Goal: Task Accomplishment & Management: Manage account settings

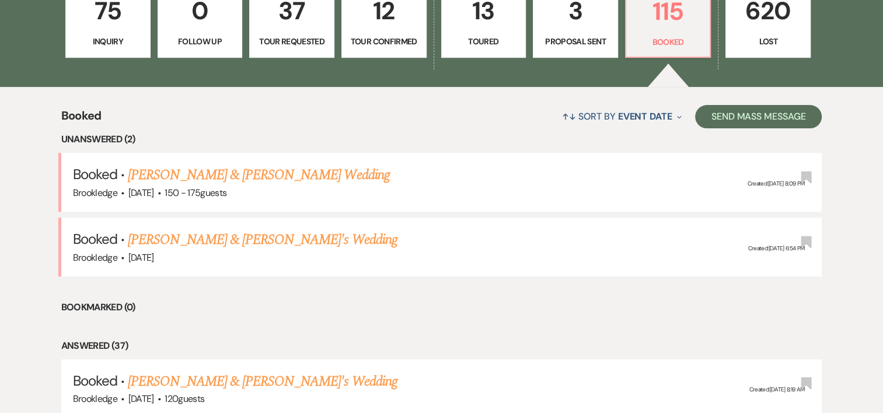
scroll to position [376, 0]
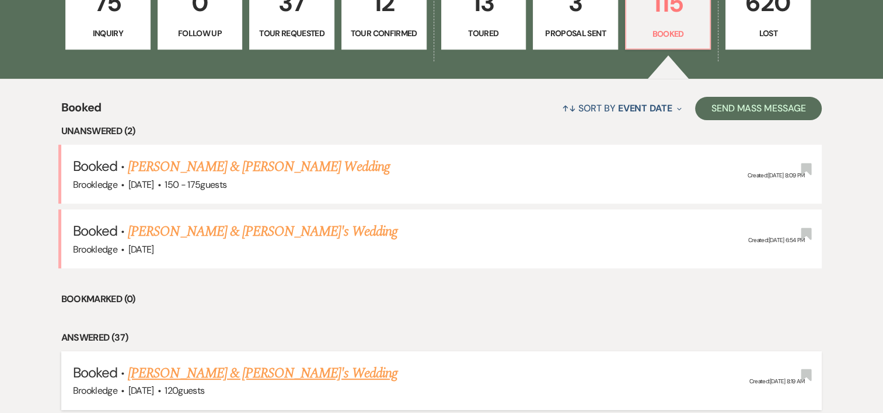
click at [191, 384] on div "Brookledge · [DATE] · 120 guests" at bounding box center [442, 391] width 738 height 15
click at [202, 376] on link "[PERSON_NAME] & [PERSON_NAME]'s Wedding" at bounding box center [263, 373] width 270 height 21
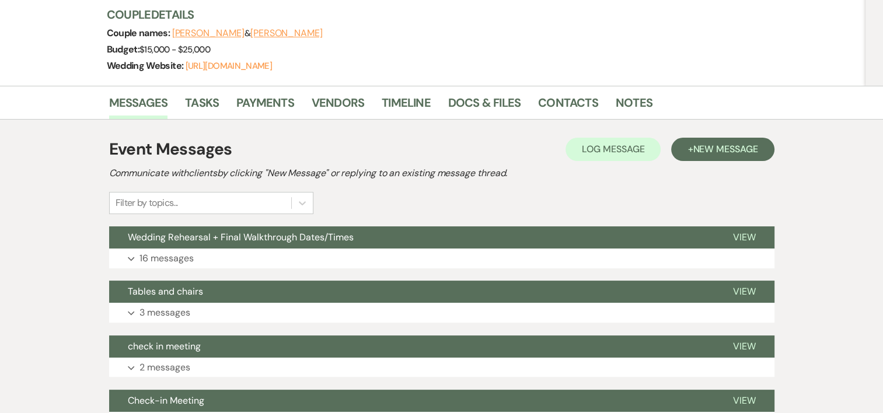
scroll to position [270, 0]
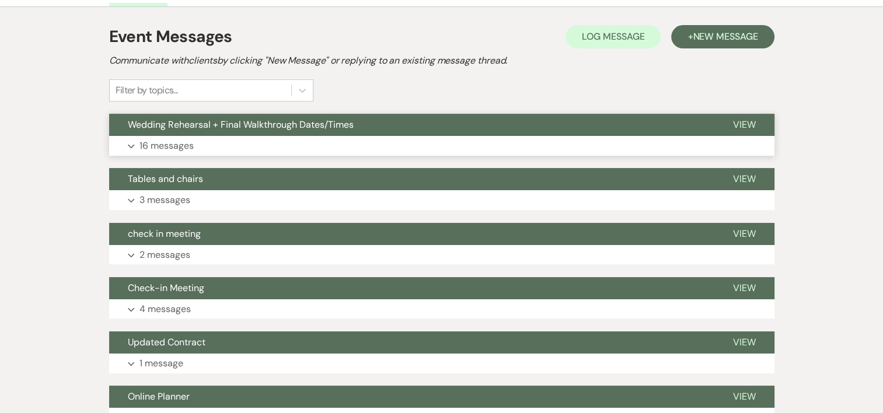
click at [182, 146] on p "16 messages" at bounding box center [167, 145] width 54 height 15
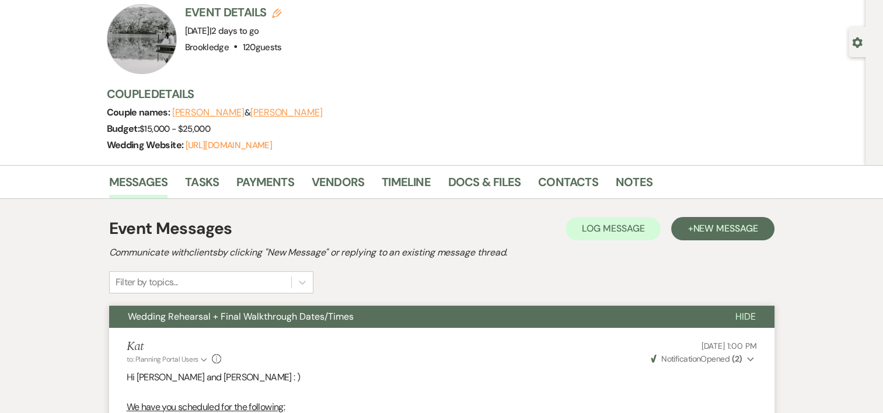
scroll to position [10, 0]
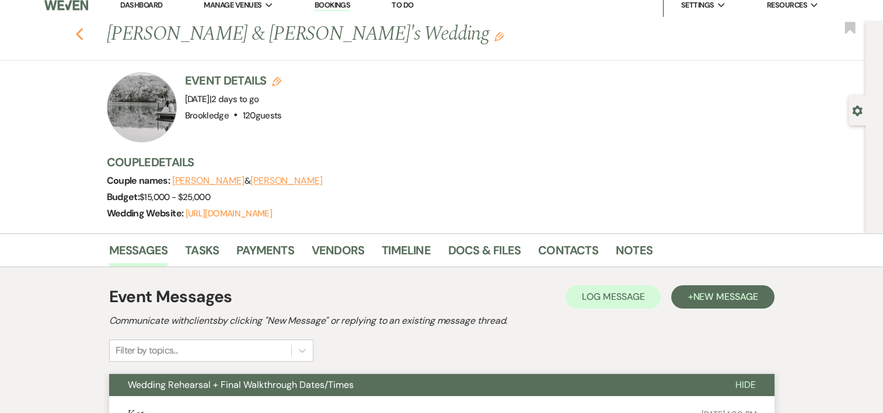
click at [83, 33] on icon "Previous" at bounding box center [79, 34] width 9 height 14
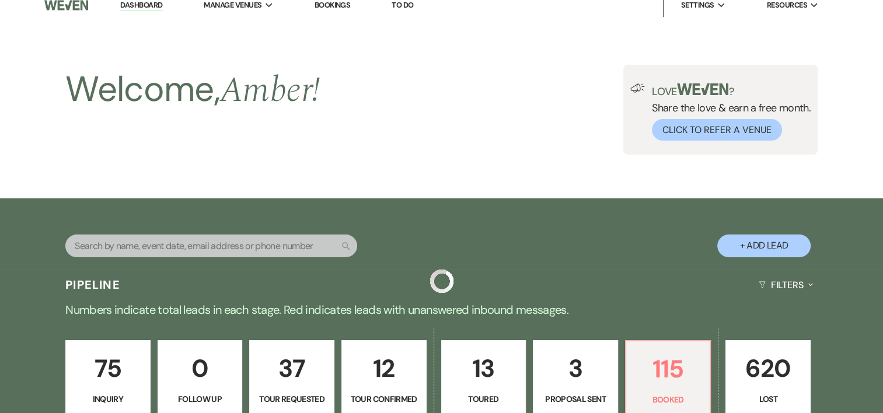
scroll to position [376, 0]
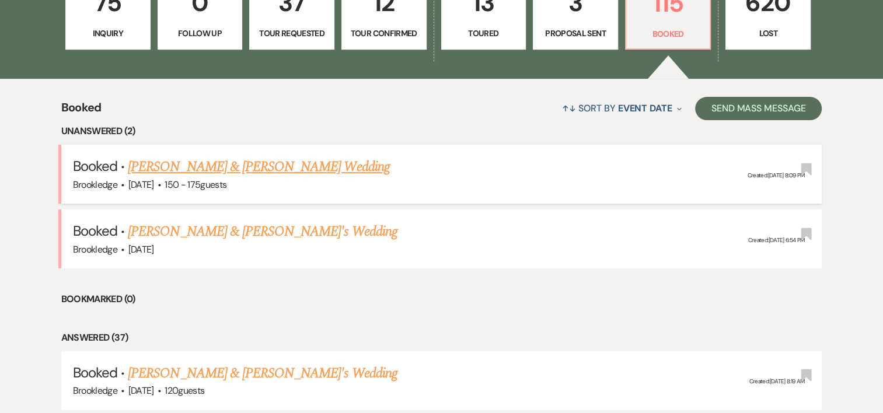
click at [245, 169] on link "[PERSON_NAME] & [PERSON_NAME] Wedding" at bounding box center [259, 166] width 262 height 21
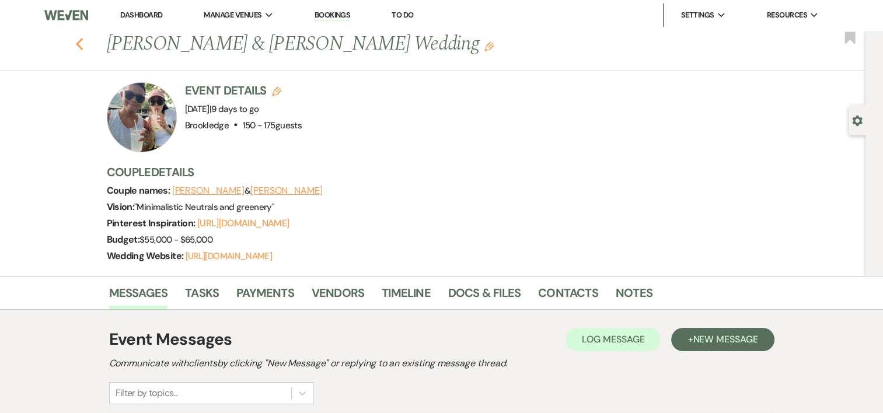
click at [83, 48] on icon "Previous" at bounding box center [79, 44] width 9 height 14
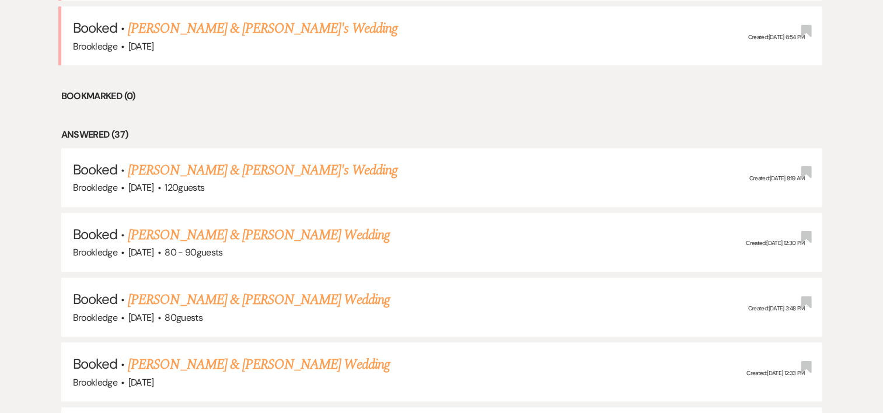
scroll to position [595, 0]
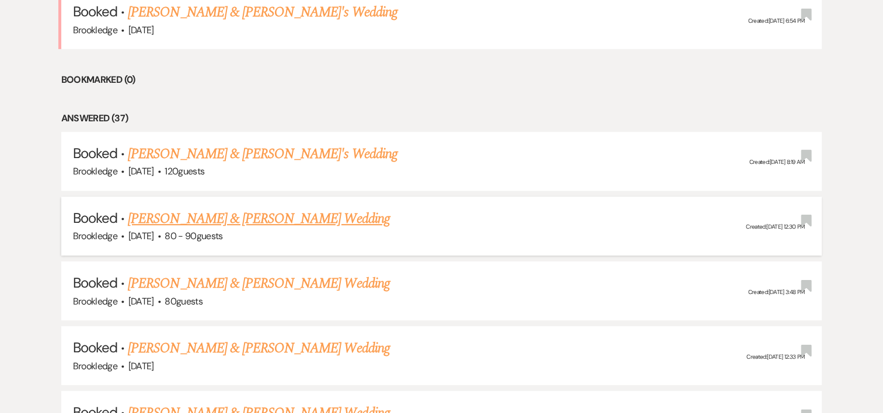
click at [206, 213] on link "[PERSON_NAME] & [PERSON_NAME] Wedding" at bounding box center [259, 218] width 262 height 21
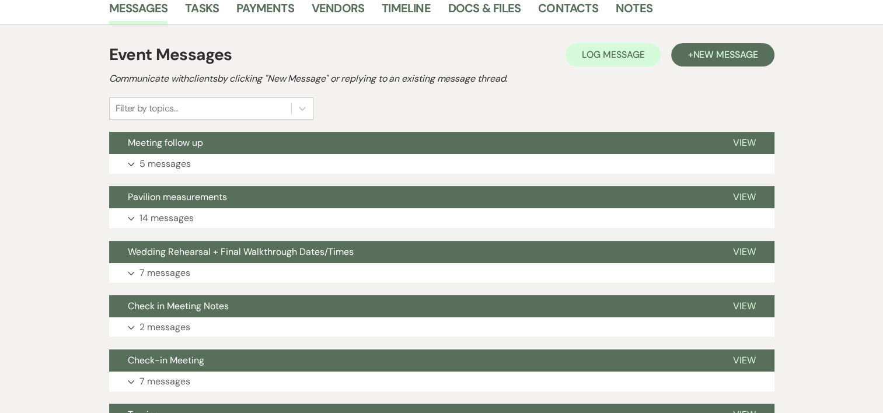
scroll to position [243, 0]
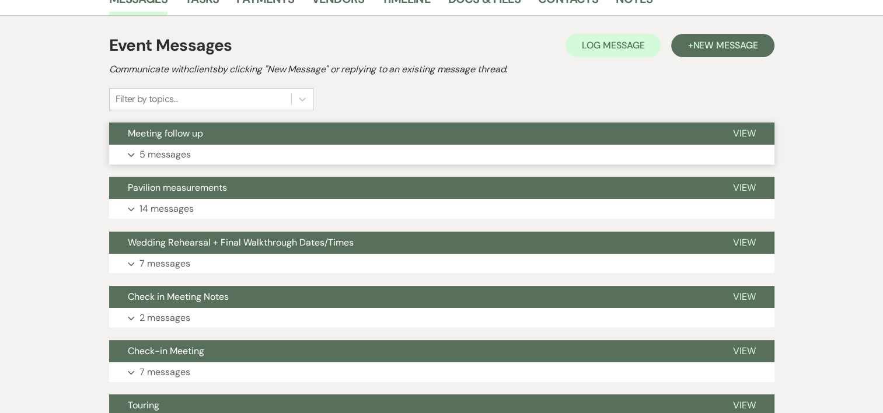
click at [186, 154] on p "5 messages" at bounding box center [165, 154] width 51 height 15
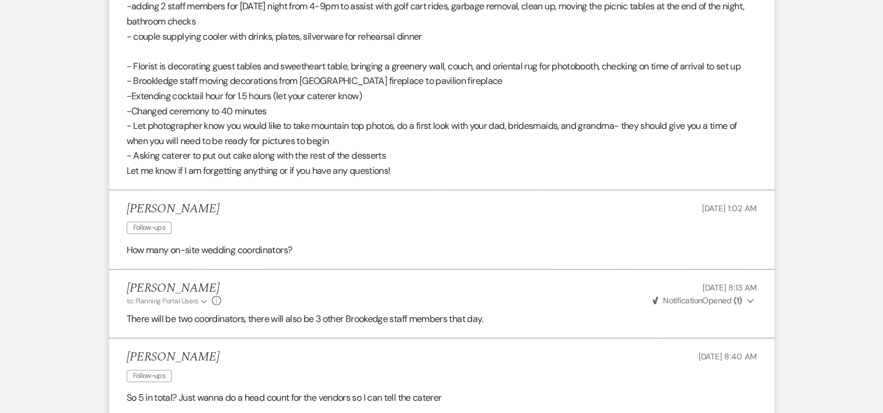
scroll to position [0, 0]
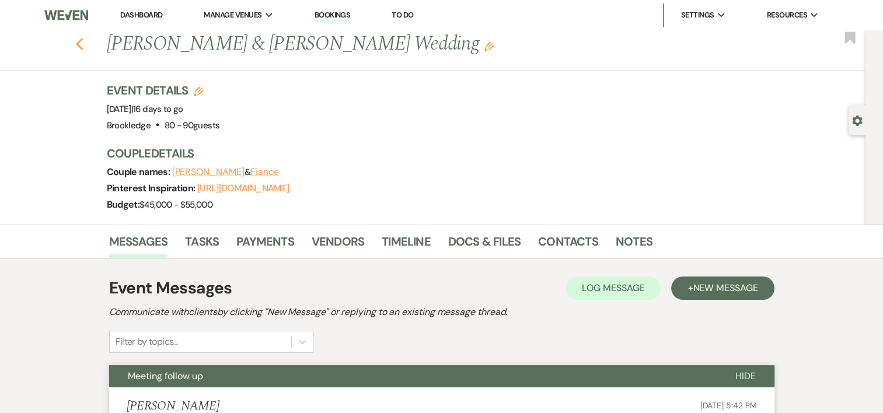
click at [80, 44] on use "button" at bounding box center [79, 44] width 8 height 13
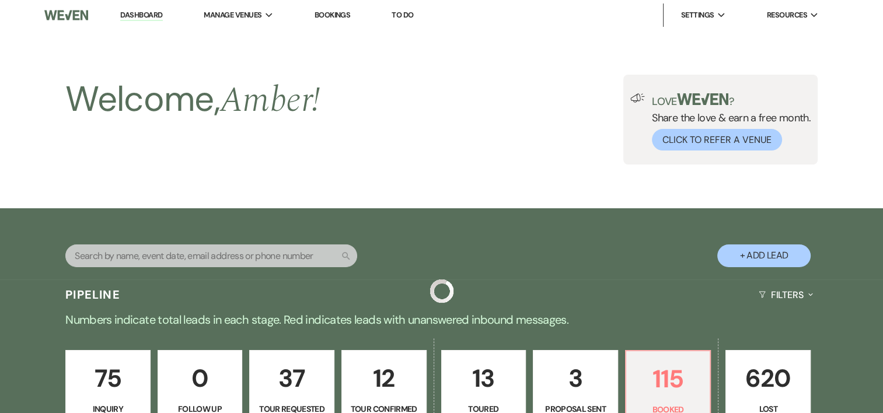
scroll to position [595, 0]
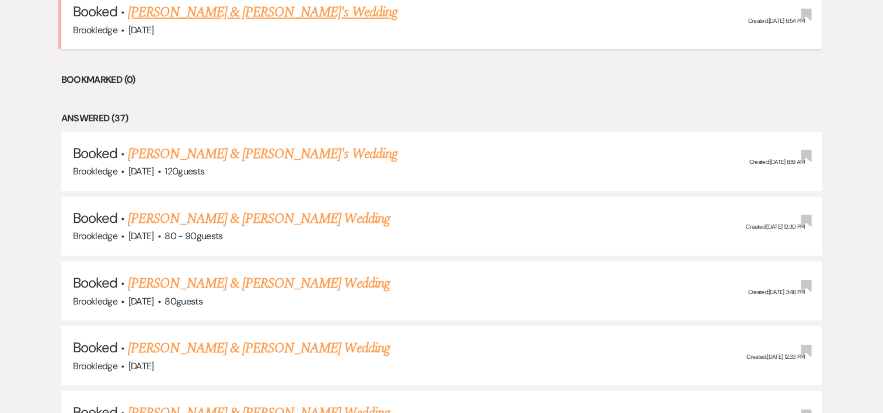
click at [238, 5] on link "[PERSON_NAME] & [PERSON_NAME]'s Wedding" at bounding box center [263, 12] width 270 height 21
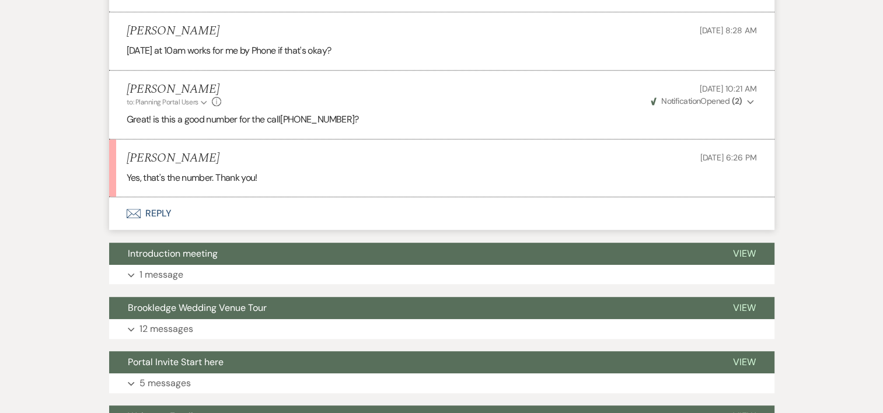
scroll to position [588, 0]
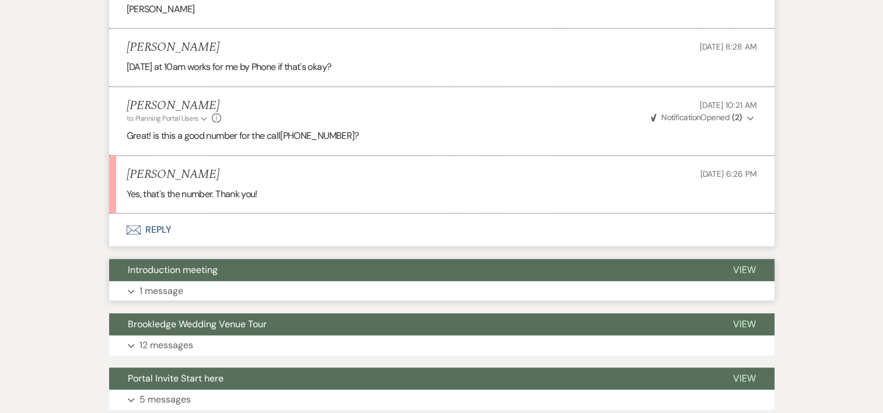
click at [159, 290] on p "1 message" at bounding box center [162, 291] width 44 height 15
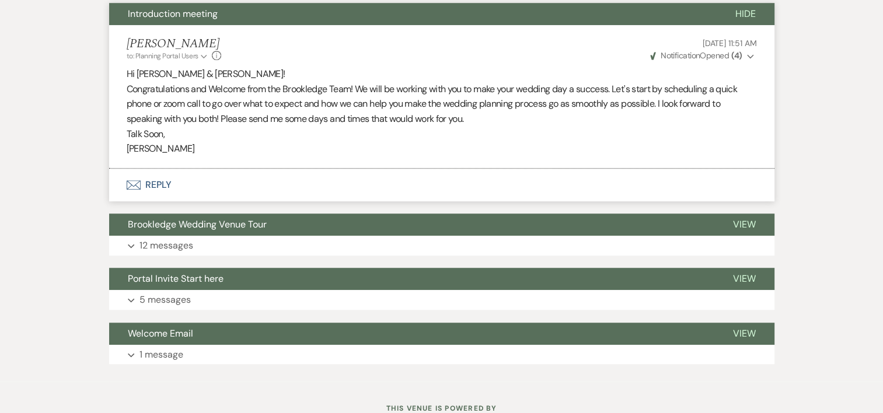
scroll to position [848, 0]
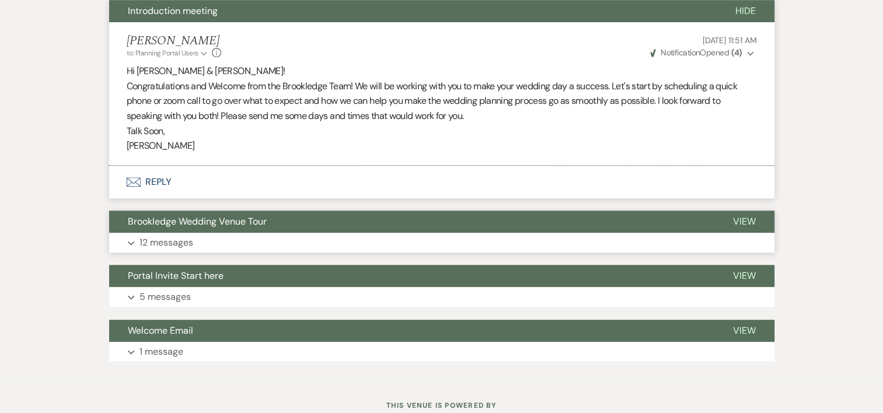
click at [151, 236] on p "12 messages" at bounding box center [167, 242] width 54 height 15
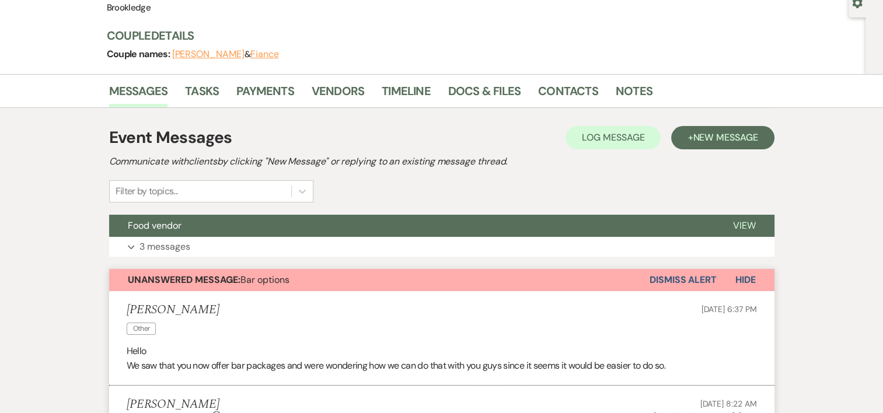
scroll to position [128, 0]
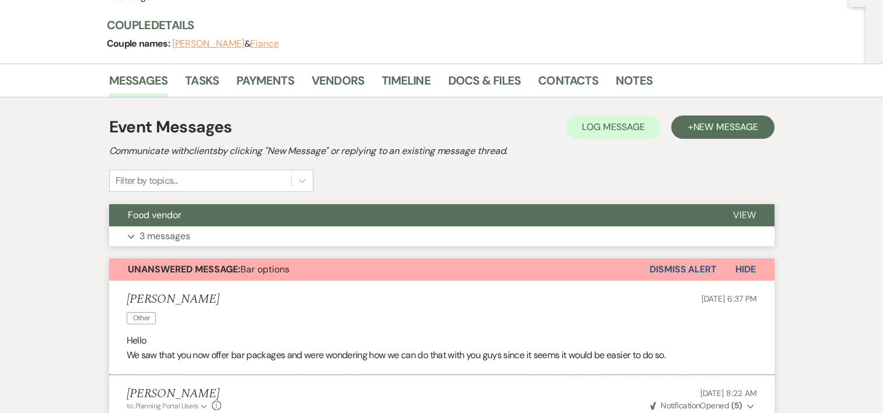
click at [161, 237] on p "3 messages" at bounding box center [165, 236] width 51 height 15
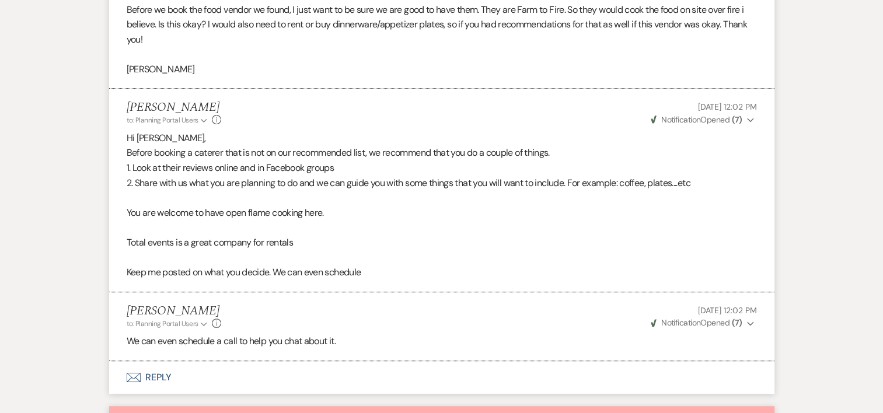
scroll to position [0, 0]
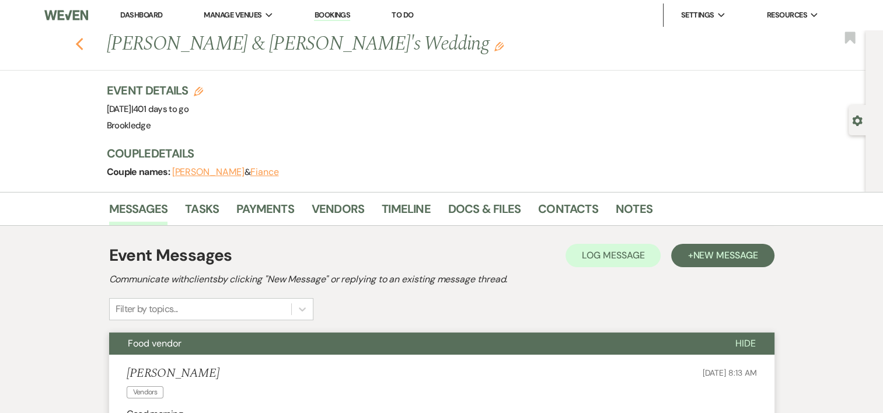
click at [83, 48] on icon "Previous" at bounding box center [79, 44] width 9 height 14
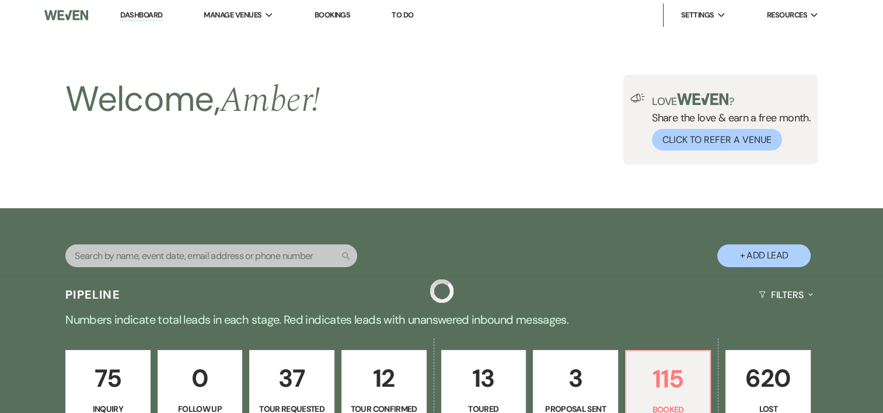
scroll to position [595, 0]
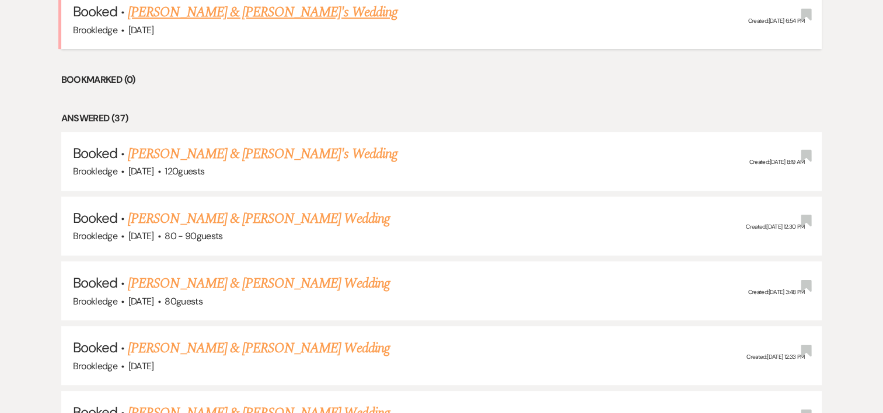
click at [214, 16] on link "[PERSON_NAME] & [PERSON_NAME]'s Wedding" at bounding box center [263, 12] width 270 height 21
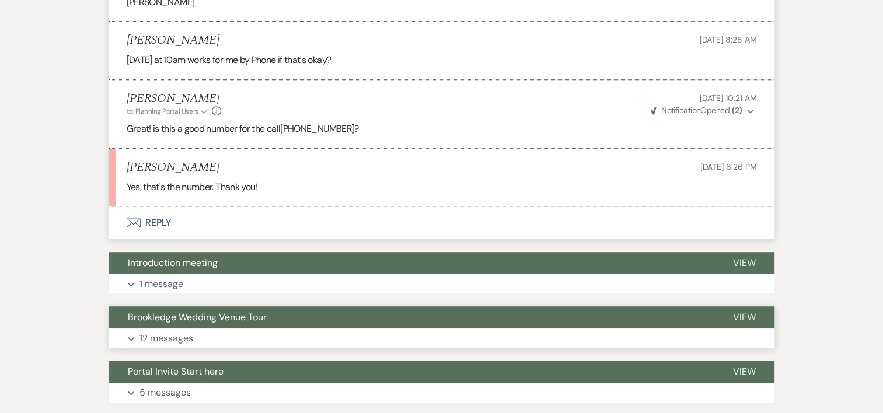
click at [182, 342] on p "12 messages" at bounding box center [167, 338] width 54 height 15
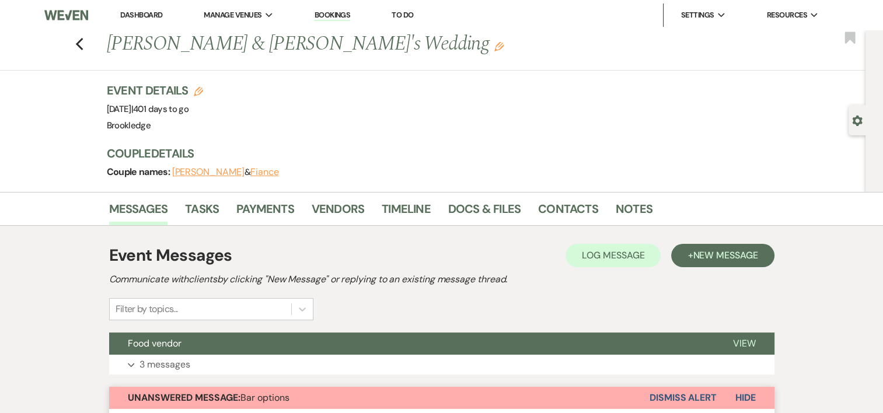
scroll to position [37, 0]
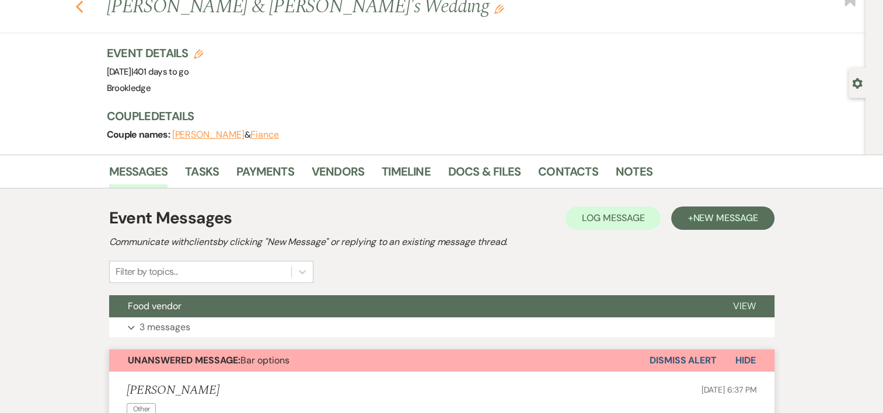
click at [82, 11] on icon "Previous" at bounding box center [79, 7] width 9 height 14
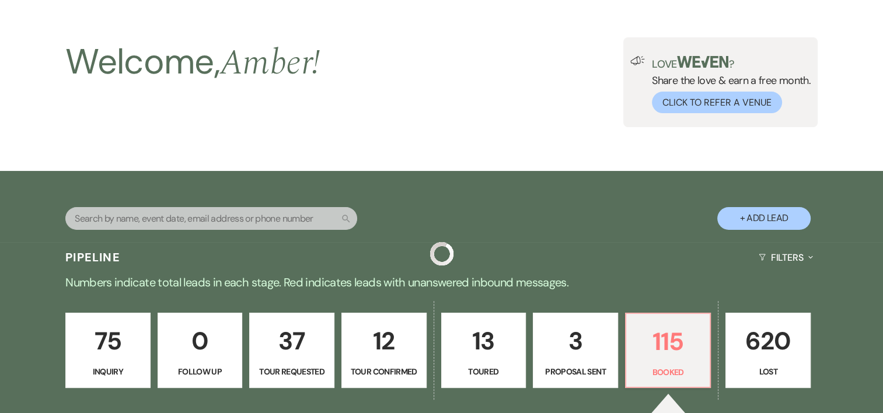
scroll to position [595, 0]
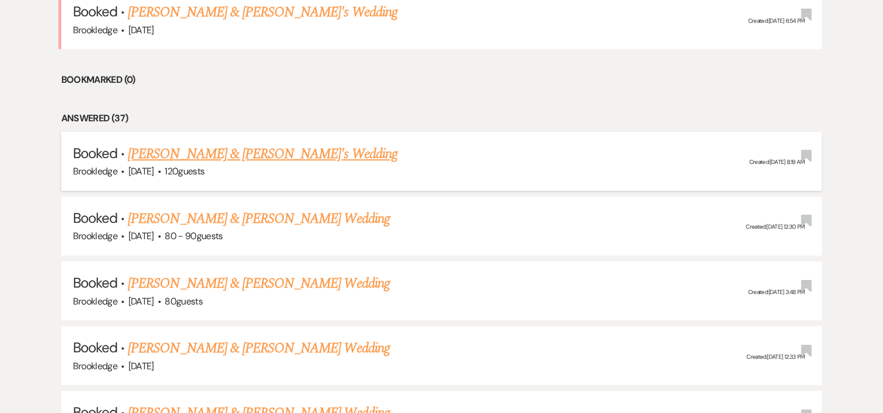
click at [198, 151] on link "[PERSON_NAME] & [PERSON_NAME]'s Wedding" at bounding box center [263, 154] width 270 height 21
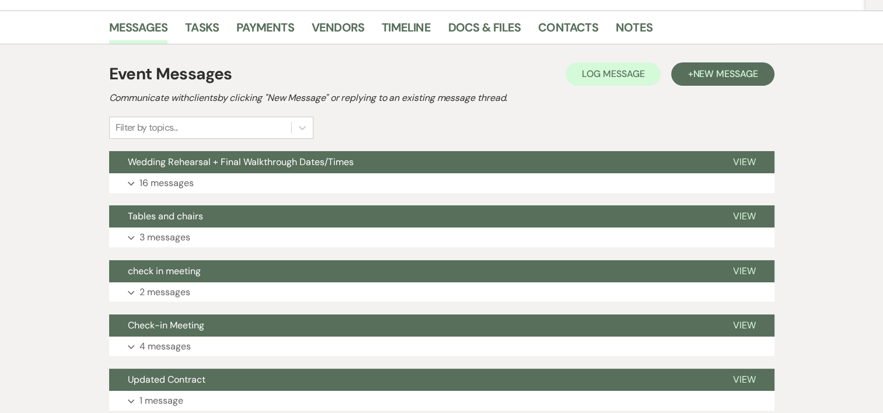
scroll to position [226, 0]
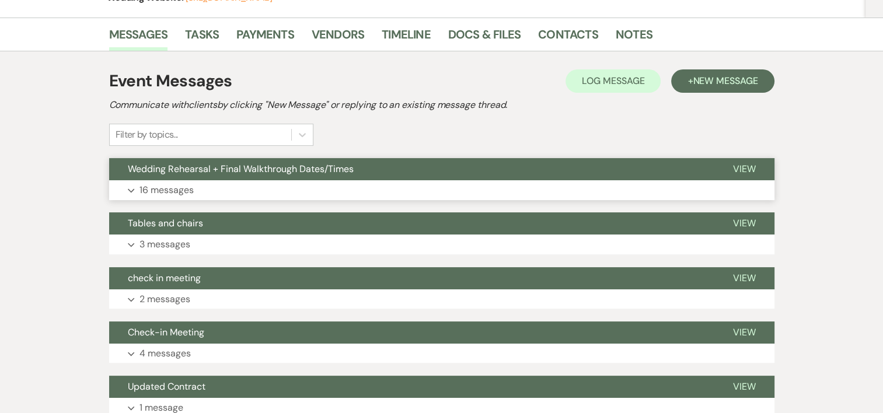
click at [171, 191] on p "16 messages" at bounding box center [167, 190] width 54 height 15
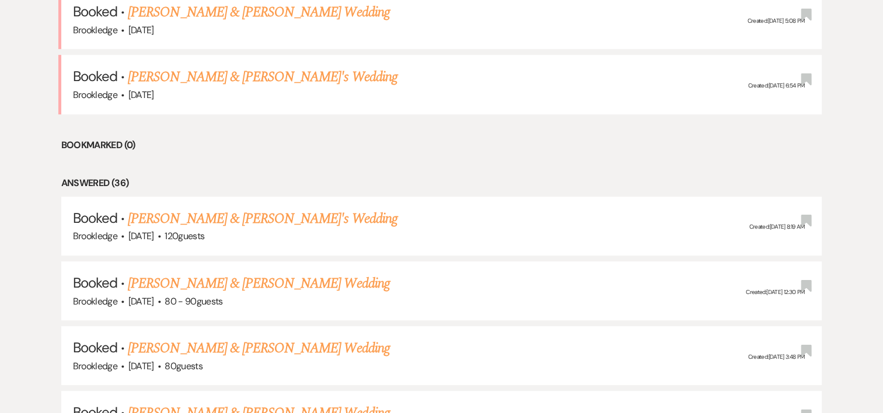
scroll to position [660, 0]
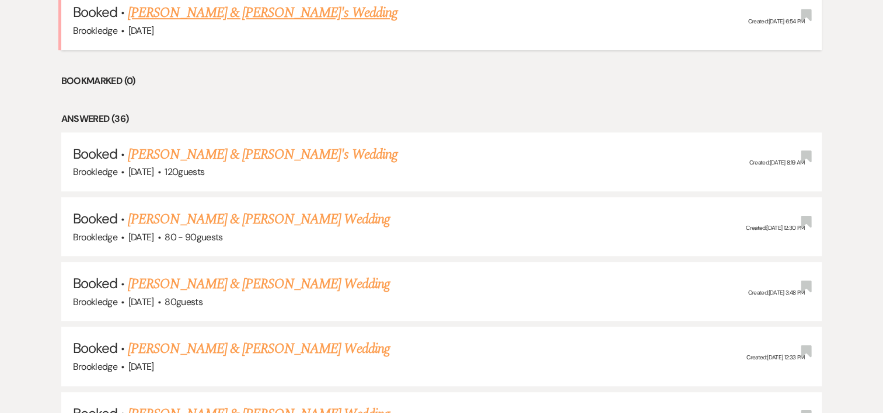
click at [200, 8] on link "[PERSON_NAME] & [PERSON_NAME]'s Wedding" at bounding box center [263, 12] width 270 height 21
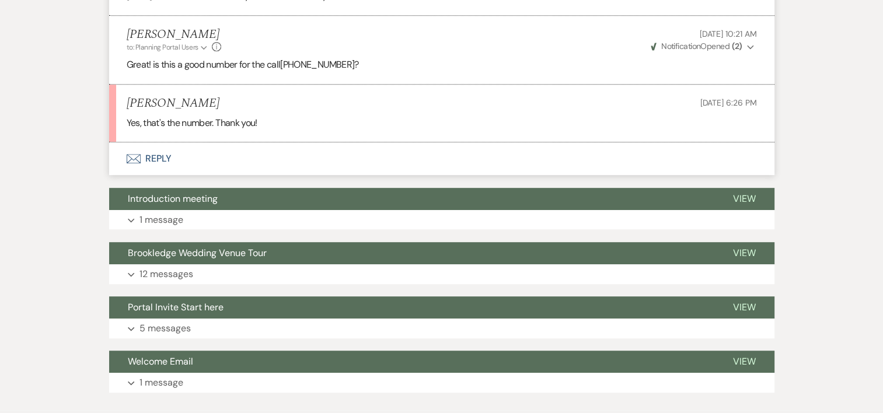
drag, startPoint x: 885, startPoint y: 247, endPoint x: 879, endPoint y: 114, distance: 132.7
click at [170, 330] on p "5 messages" at bounding box center [165, 328] width 51 height 15
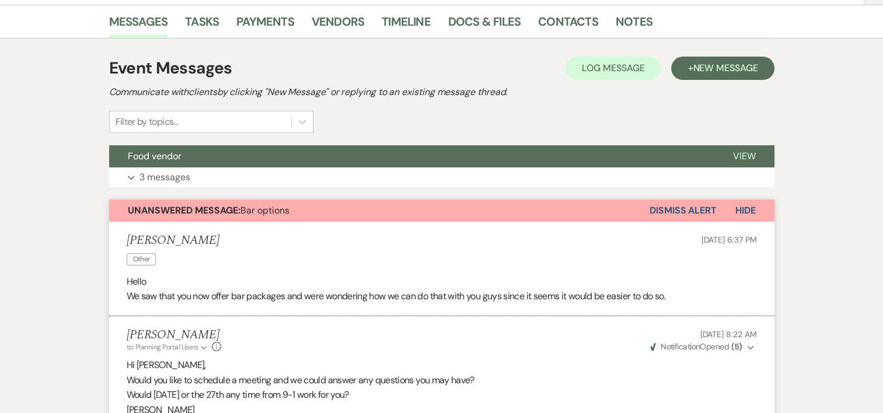
scroll to position [86, 0]
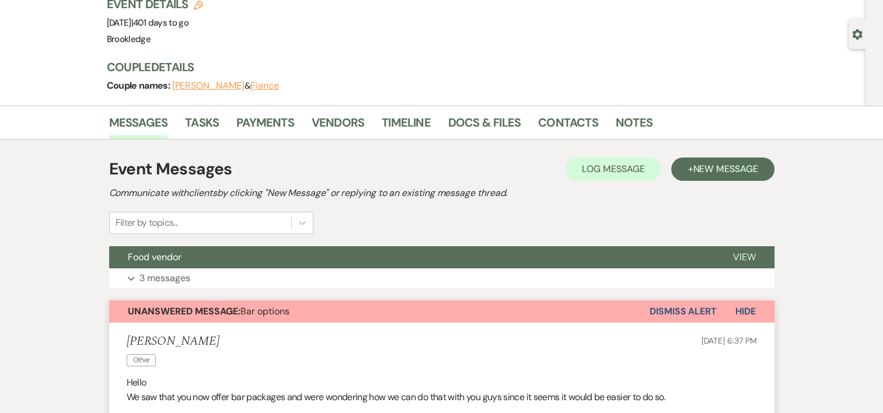
click at [671, 315] on button "Dismiss Alert" at bounding box center [683, 312] width 67 height 22
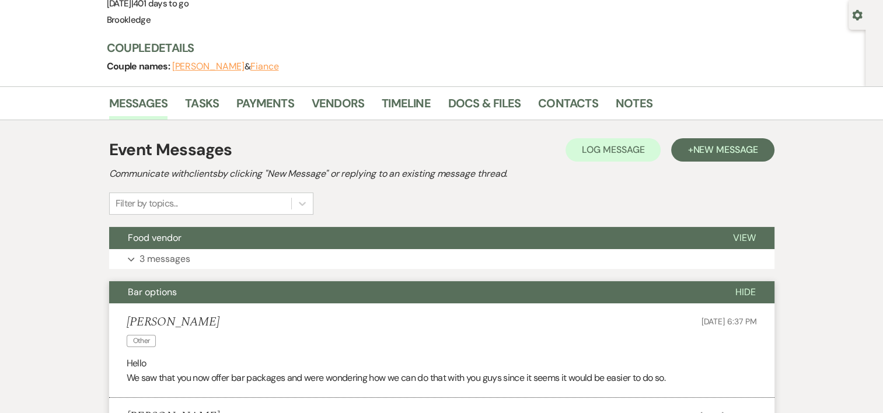
scroll to position [110, 0]
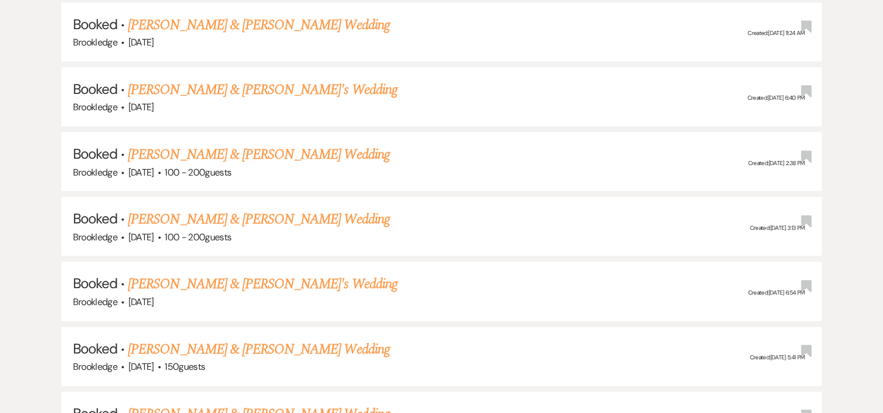
scroll to position [2485, 0]
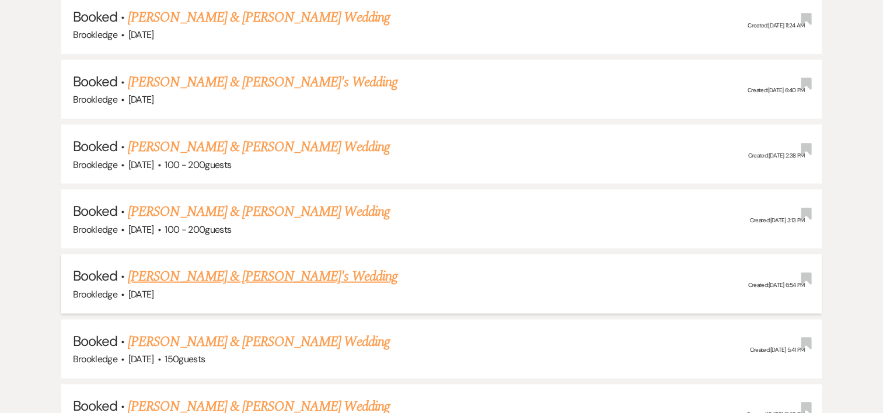
click at [239, 266] on link "[PERSON_NAME] & [PERSON_NAME]'s Wedding" at bounding box center [263, 276] width 270 height 21
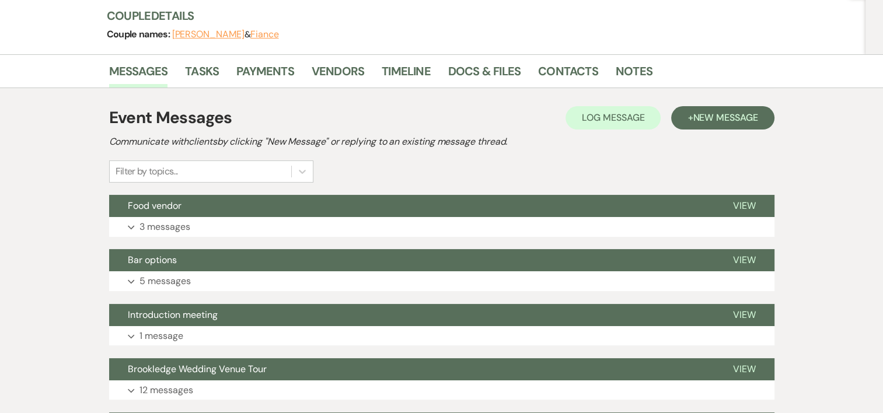
scroll to position [135, 0]
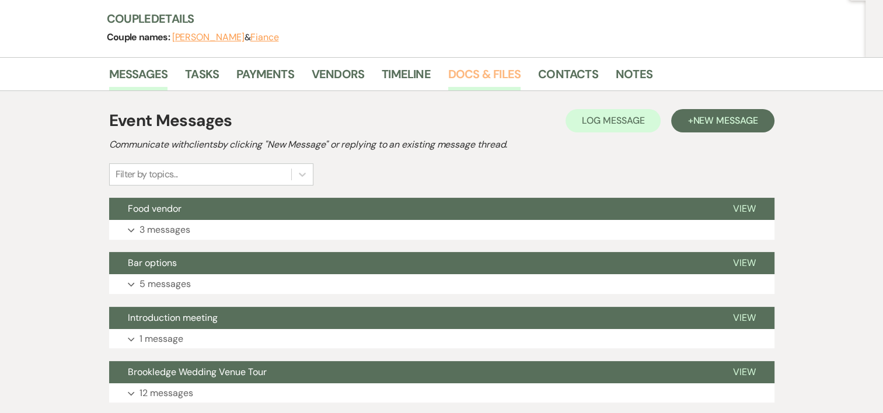
click at [505, 75] on link "Docs & Files" at bounding box center [484, 78] width 72 height 26
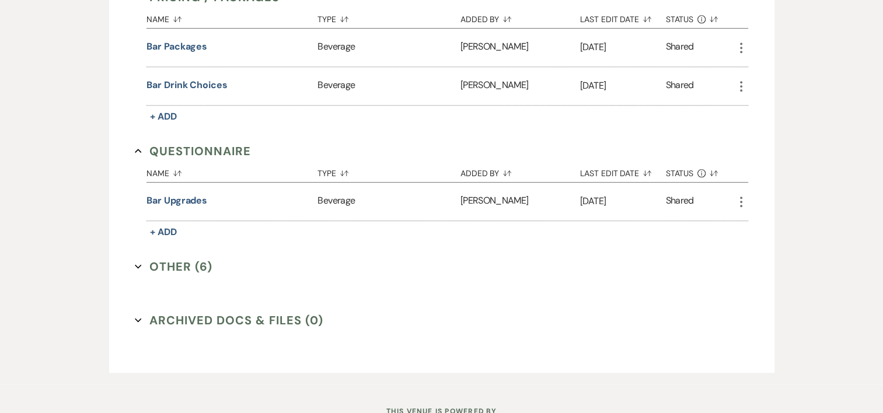
scroll to position [630, 0]
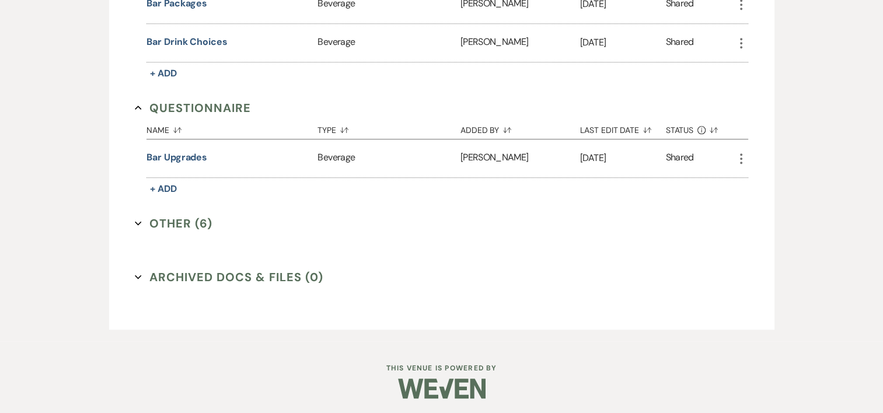
click at [177, 222] on button "Other (6) Expand" at bounding box center [174, 224] width 78 height 18
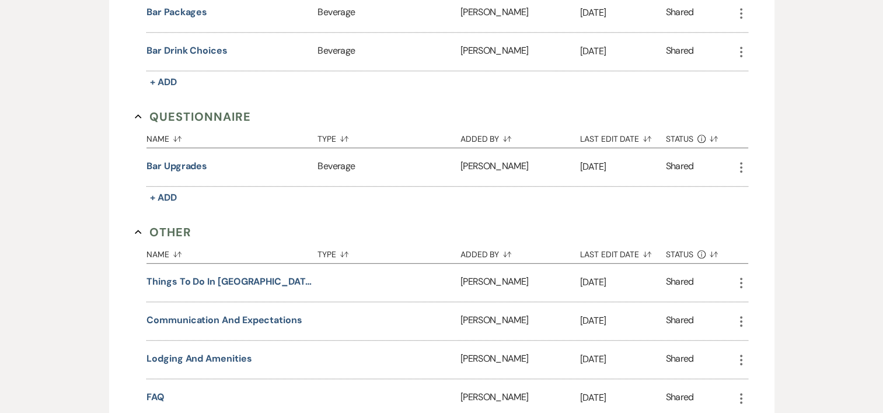
scroll to position [0, 0]
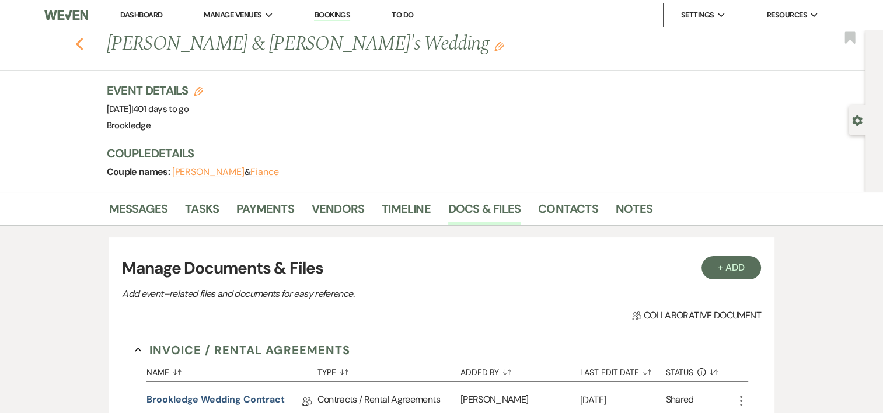
click at [81, 42] on icon "Previous" at bounding box center [79, 44] width 9 height 14
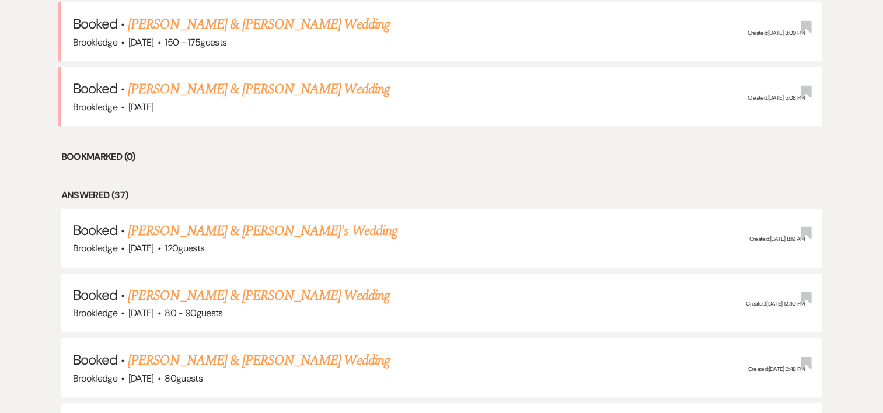
scroll to position [472, 0]
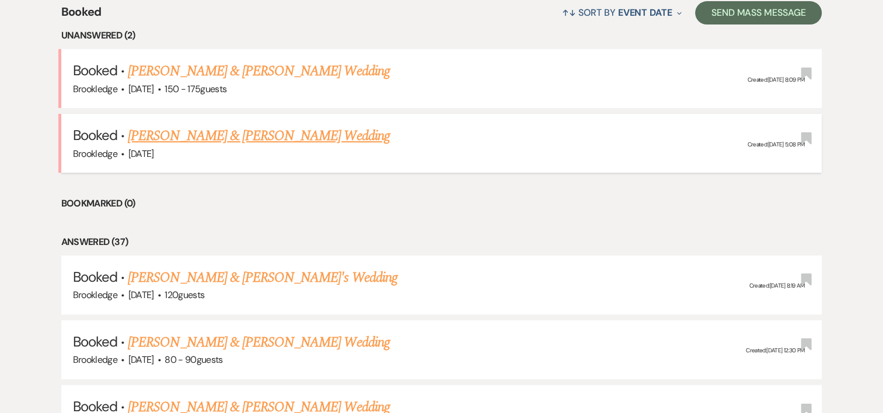
click at [256, 138] on link "[PERSON_NAME] & [PERSON_NAME] Wedding" at bounding box center [259, 136] width 262 height 21
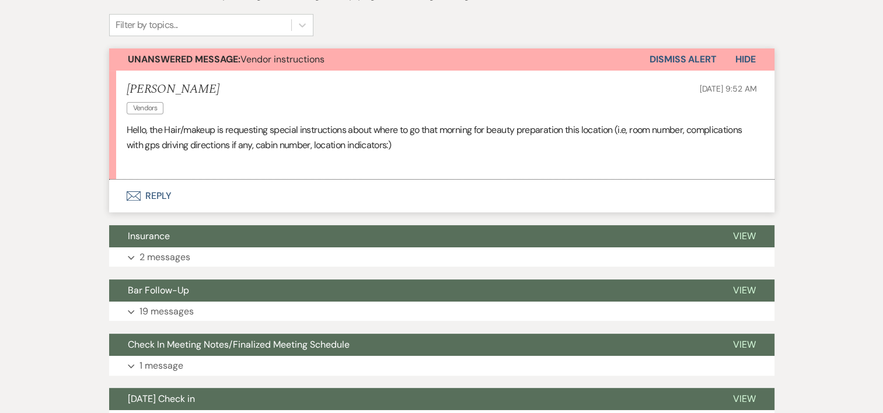
scroll to position [338, 0]
